Goal: Information Seeking & Learning: Learn about a topic

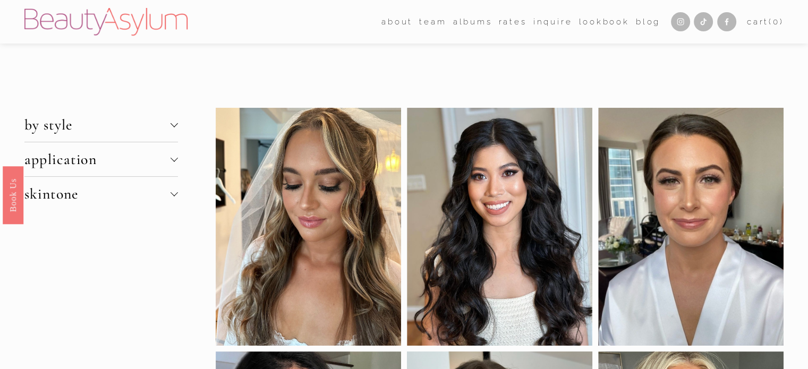
click at [139, 182] on button "skintone" at bounding box center [101, 194] width 154 height 34
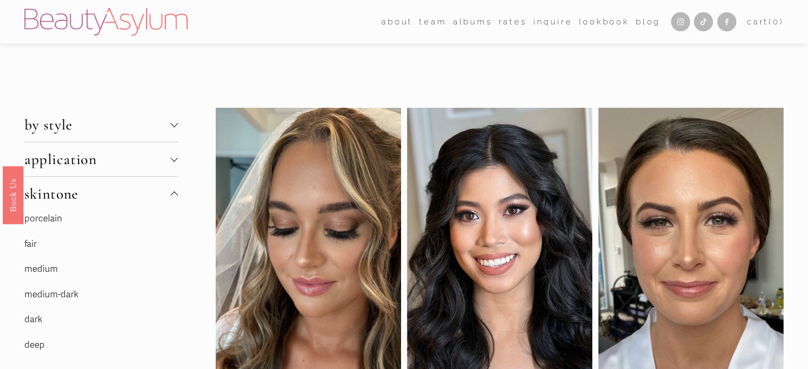
click at [100, 219] on p "porcelain" at bounding box center [101, 219] width 154 height 16
click at [38, 218] on link "porcelain" at bounding box center [43, 218] width 38 height 11
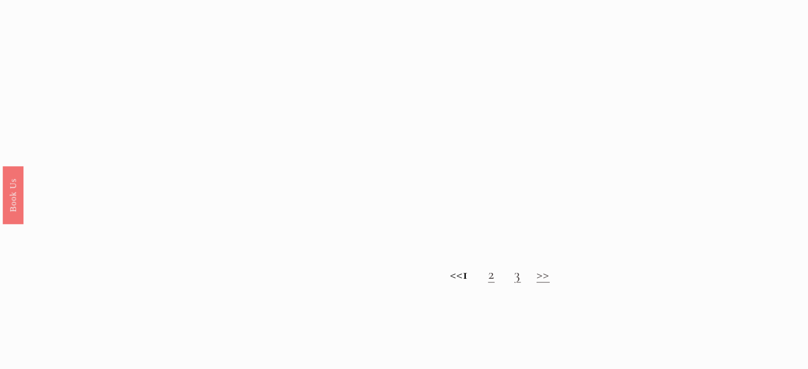
scroll to position [850, 0]
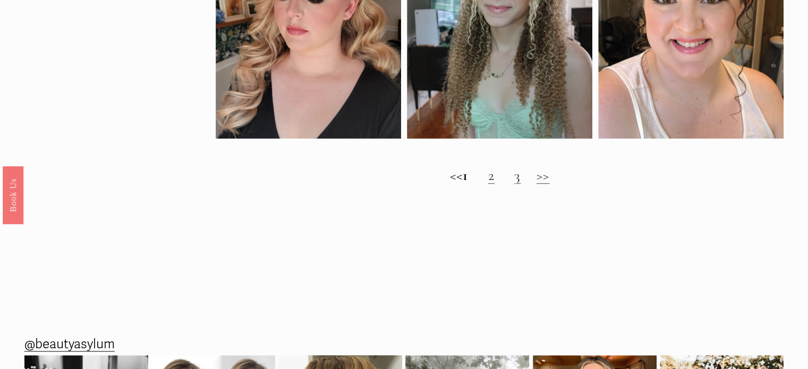
click at [550, 184] on link ">>" at bounding box center [543, 175] width 13 height 18
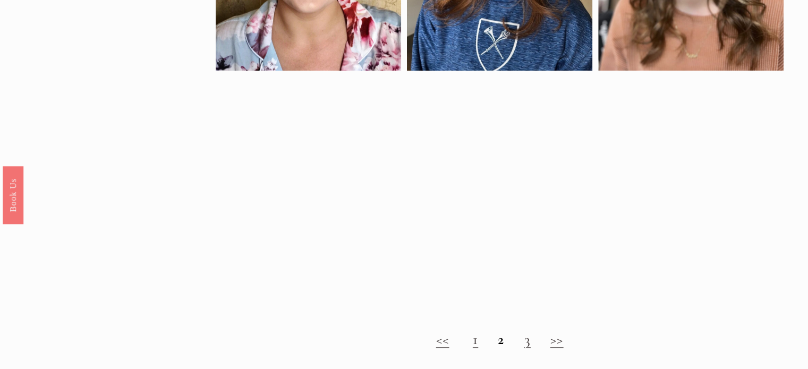
scroll to position [691, 0]
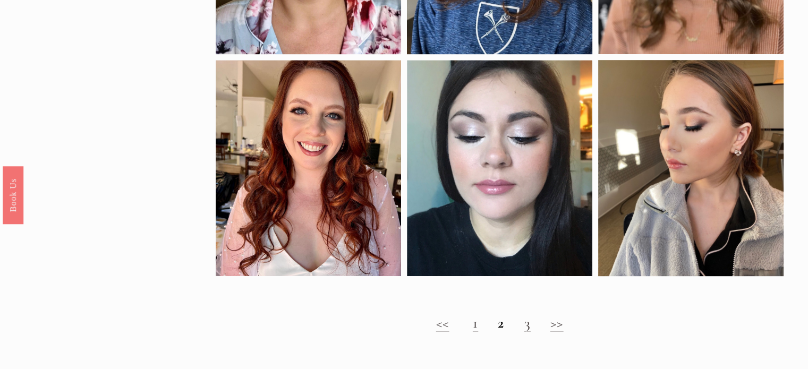
click at [557, 332] on link ">>" at bounding box center [556, 323] width 13 height 18
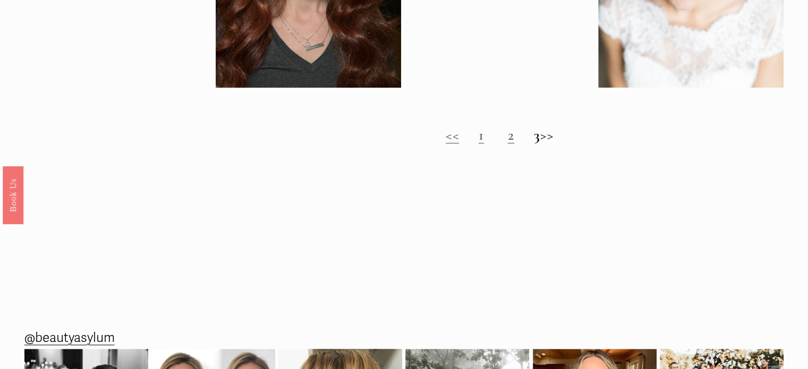
scroll to position [903, 0]
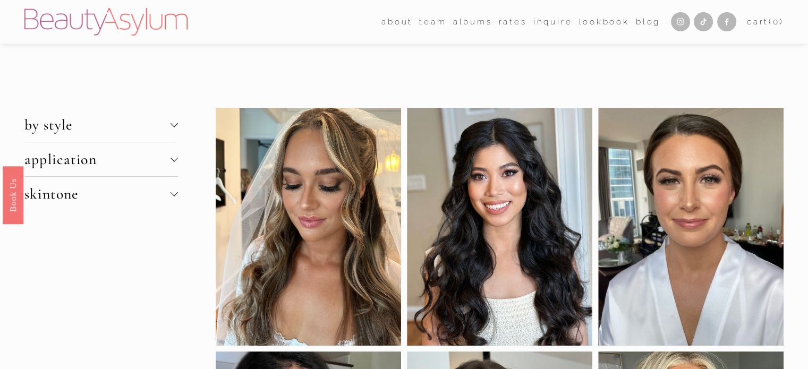
click at [158, 131] on span "by style" at bounding box center [97, 125] width 146 height 18
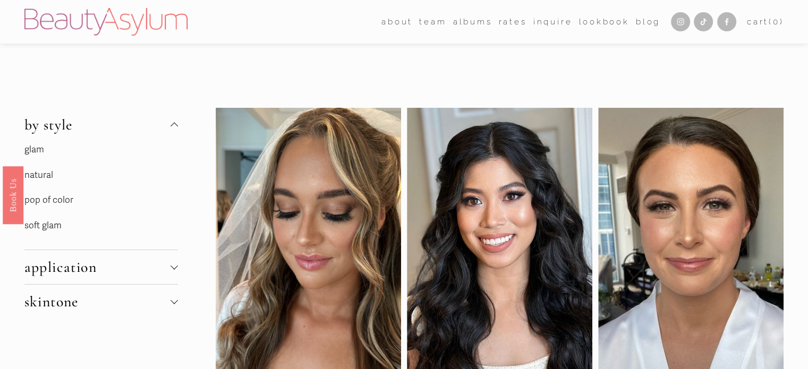
click at [67, 198] on link "pop of color" at bounding box center [48, 199] width 49 height 11
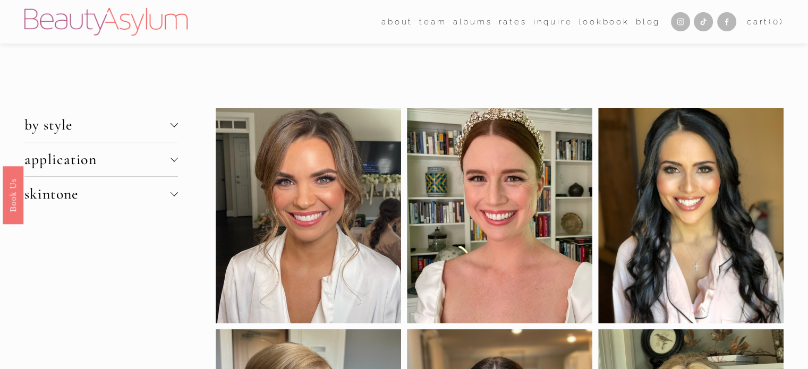
click at [171, 129] on button "by style" at bounding box center [101, 125] width 154 height 34
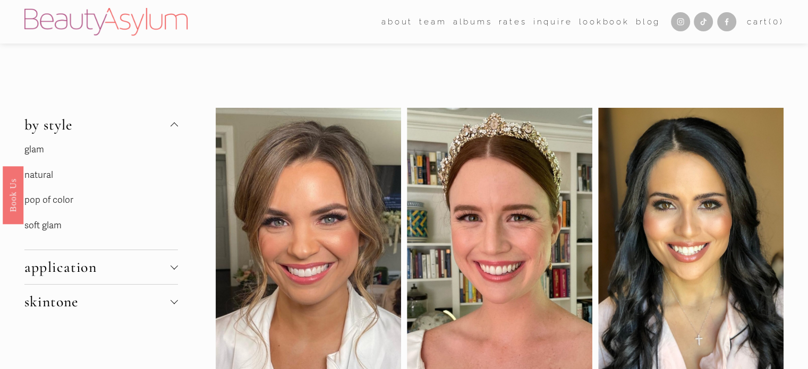
click at [42, 154] on link "glam" at bounding box center [34, 149] width 20 height 11
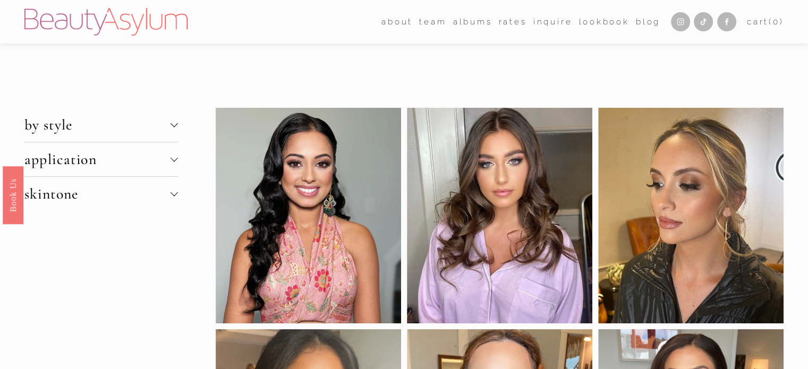
click at [87, 115] on button "by style" at bounding box center [101, 125] width 154 height 34
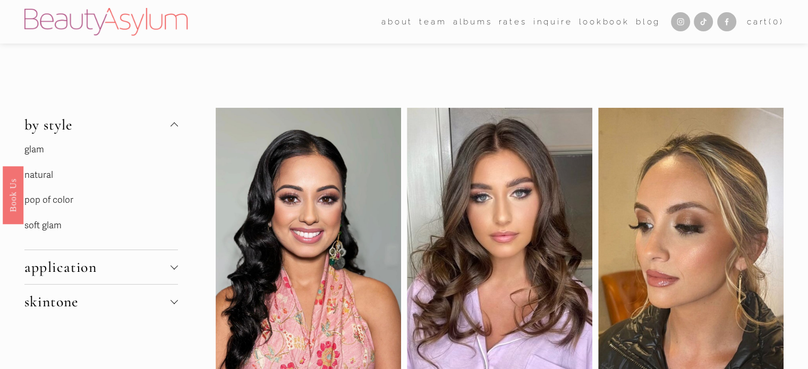
click at [38, 178] on link "natural" at bounding box center [38, 174] width 29 height 11
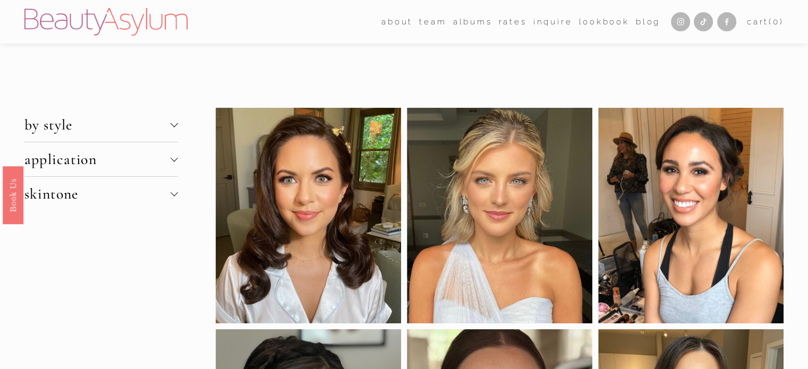
click at [93, 128] on span "by style" at bounding box center [97, 125] width 146 height 18
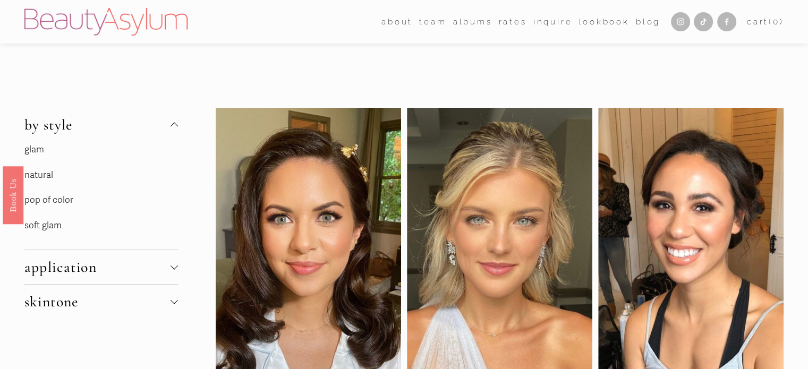
click at [45, 226] on link "soft glam" at bounding box center [42, 225] width 37 height 11
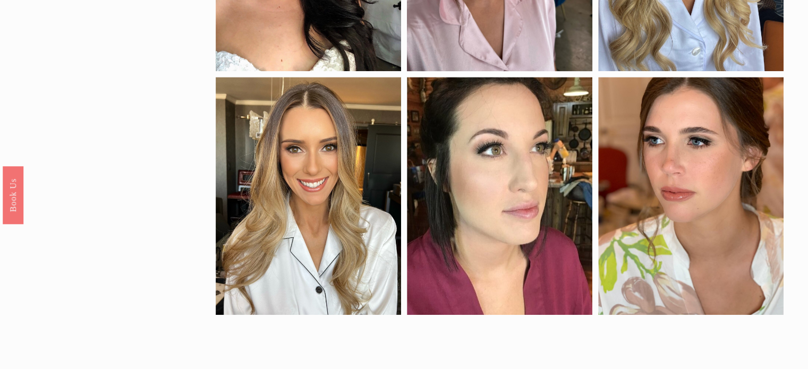
scroll to position [531, 0]
